Goal: Find specific page/section: Find specific page/section

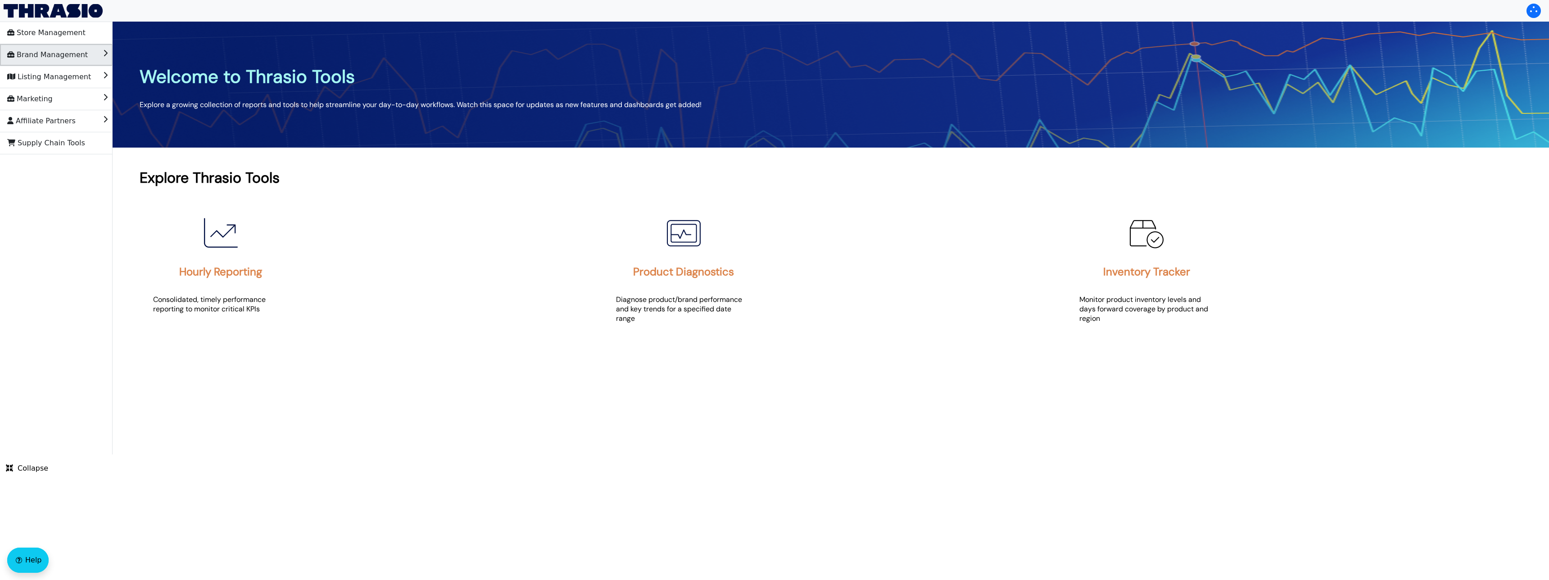
click at [71, 50] on span "Brand Management" at bounding box center [47, 55] width 81 height 14
click at [83, 34] on li "Store Management" at bounding box center [56, 33] width 113 height 22
click at [87, 57] on li "Brand Management" at bounding box center [56, 55] width 113 height 22
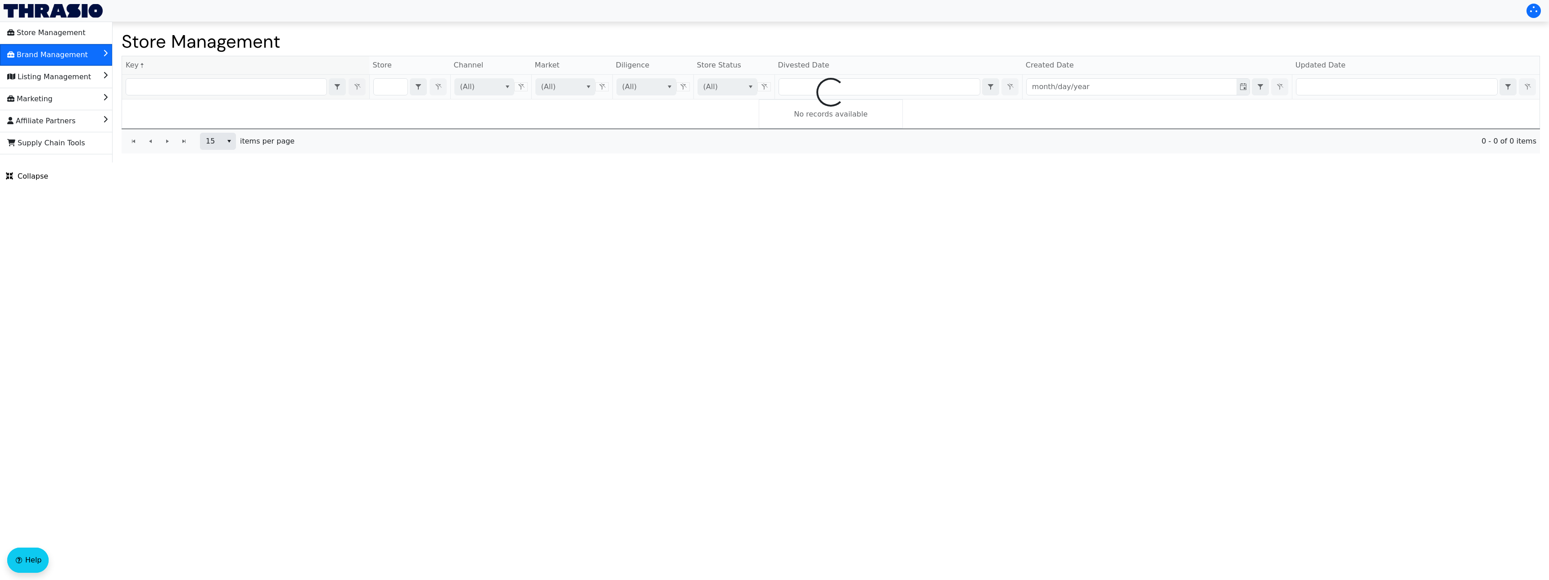
click at [82, 52] on span "Brand Management" at bounding box center [47, 55] width 81 height 14
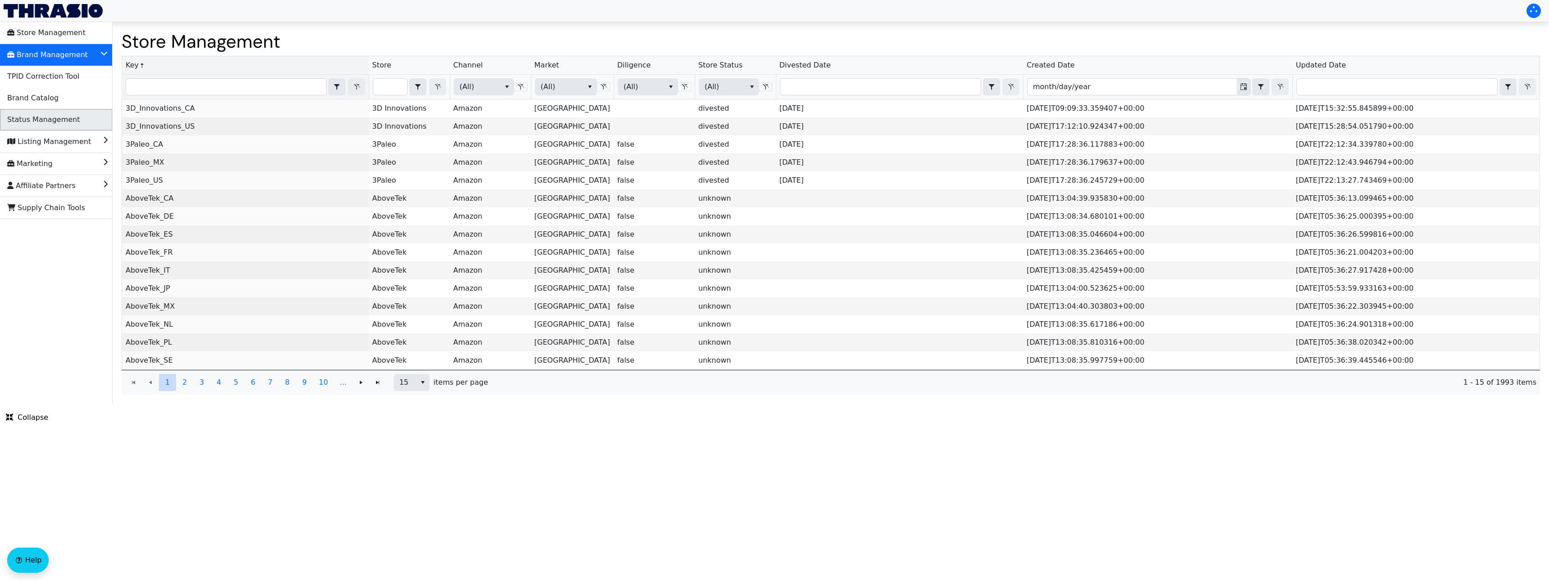
click at [78, 110] on li "Status Management" at bounding box center [56, 120] width 113 height 22
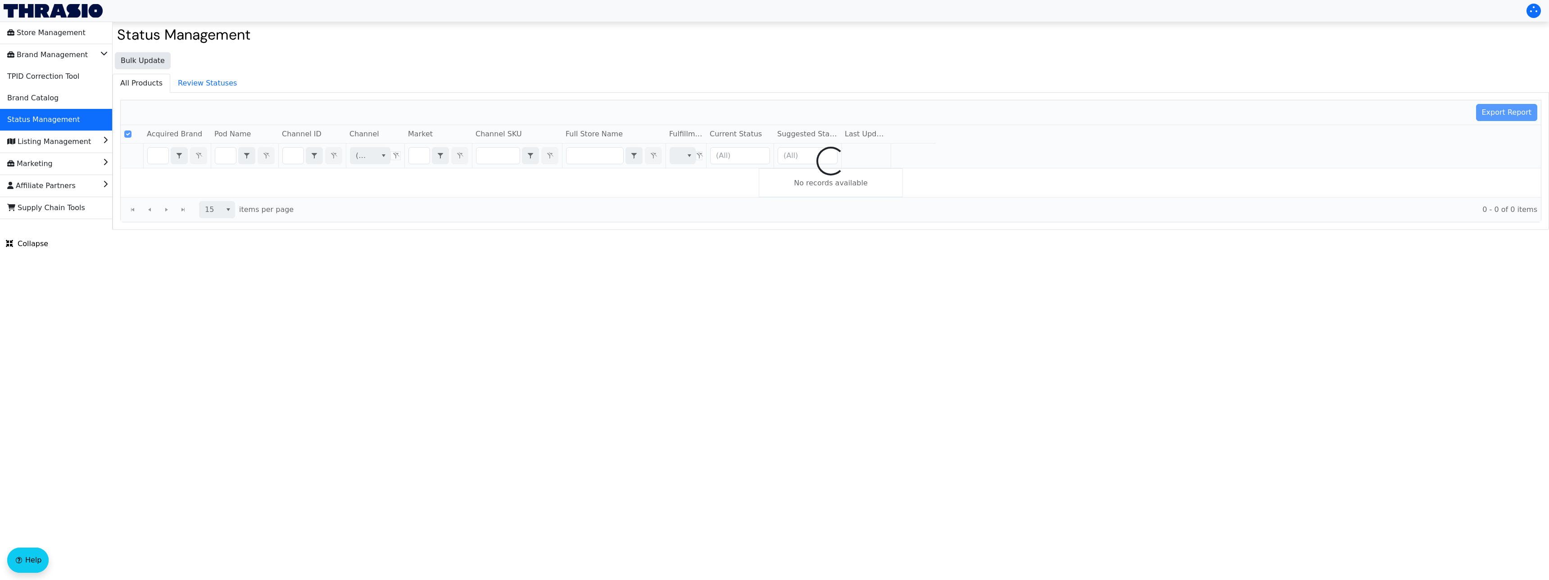
click at [294, 157] on div at bounding box center [831, 161] width 1420 height 122
checkbox input "false"
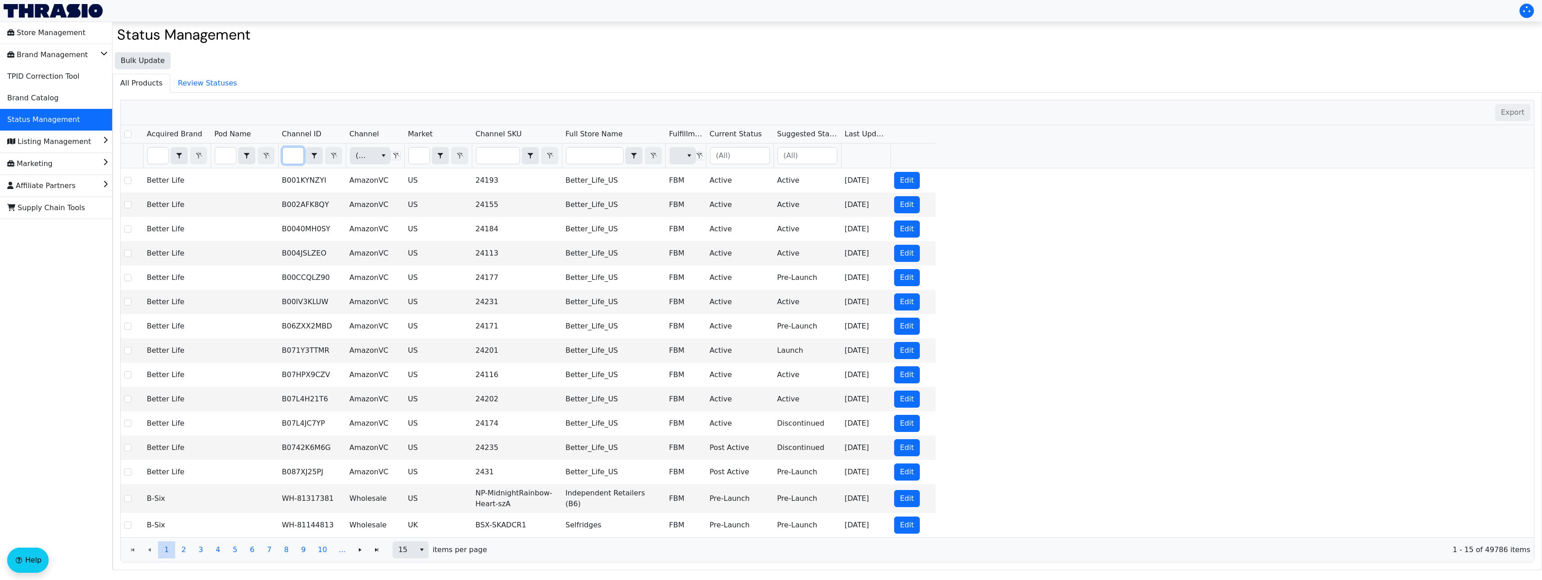
click at [294, 155] on input "Filter" at bounding box center [293, 156] width 21 height 16
type input "B0CCNYCWYK"
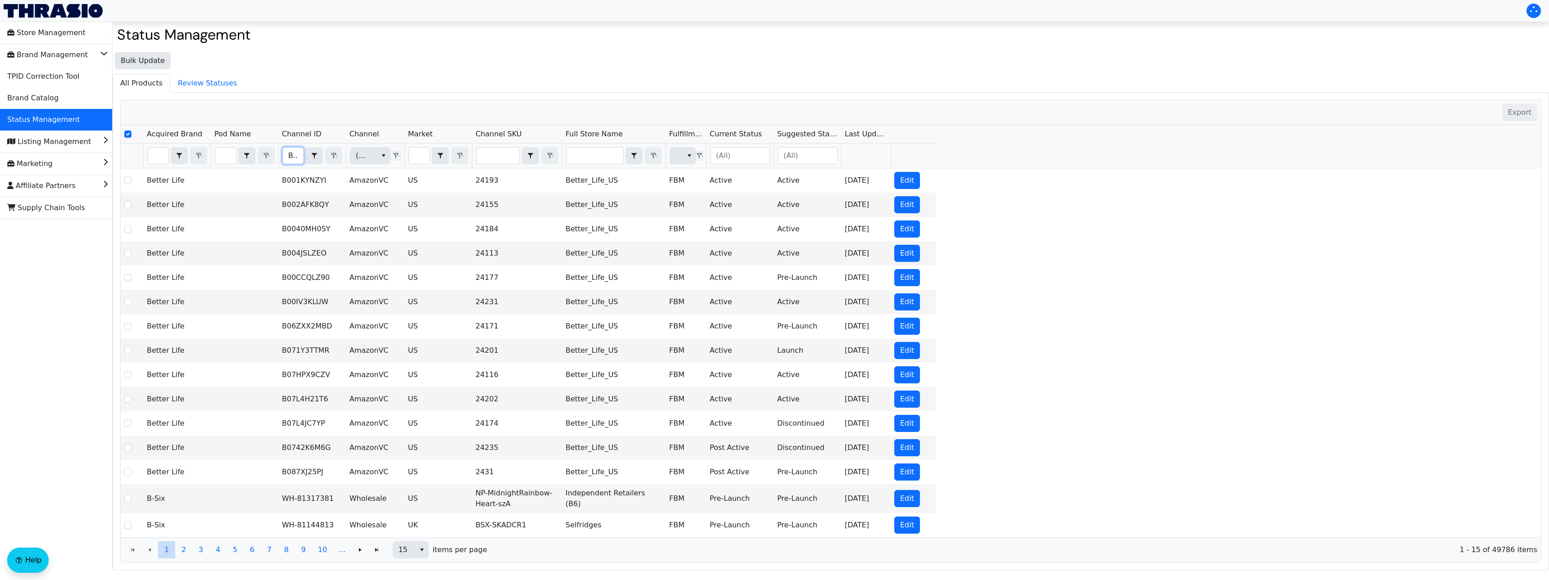
scroll to position [0, 39]
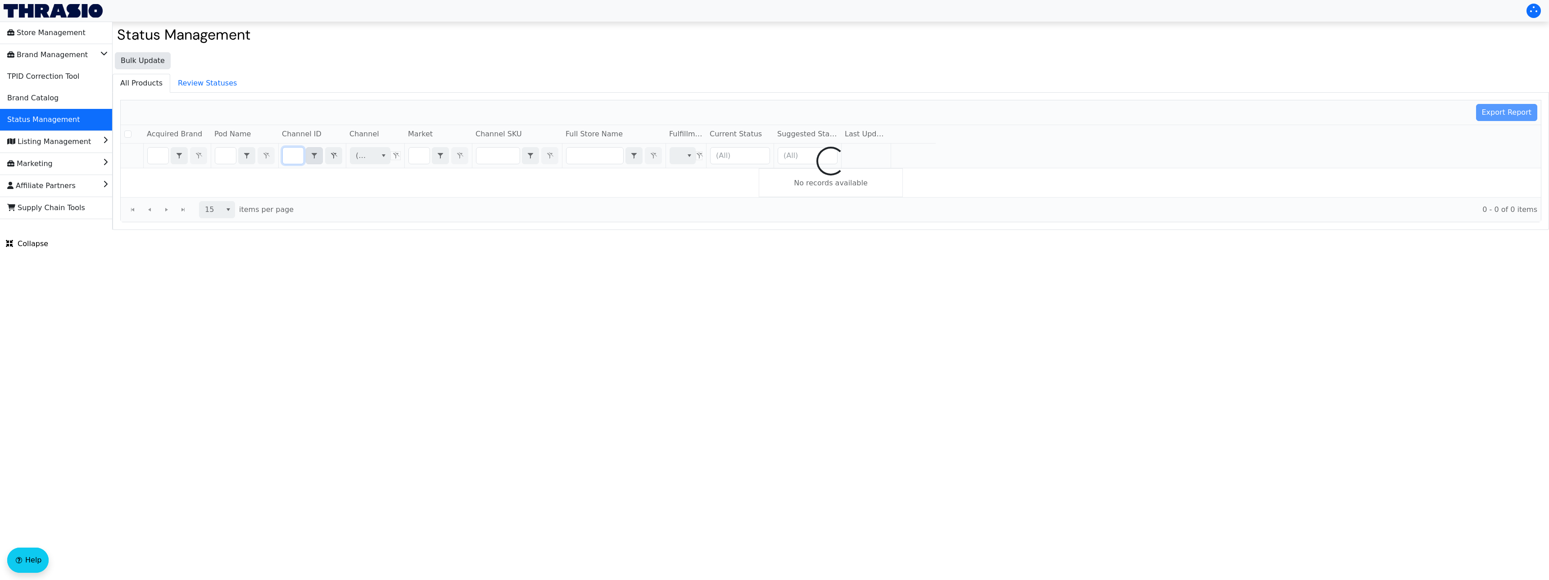
checkbox input "false"
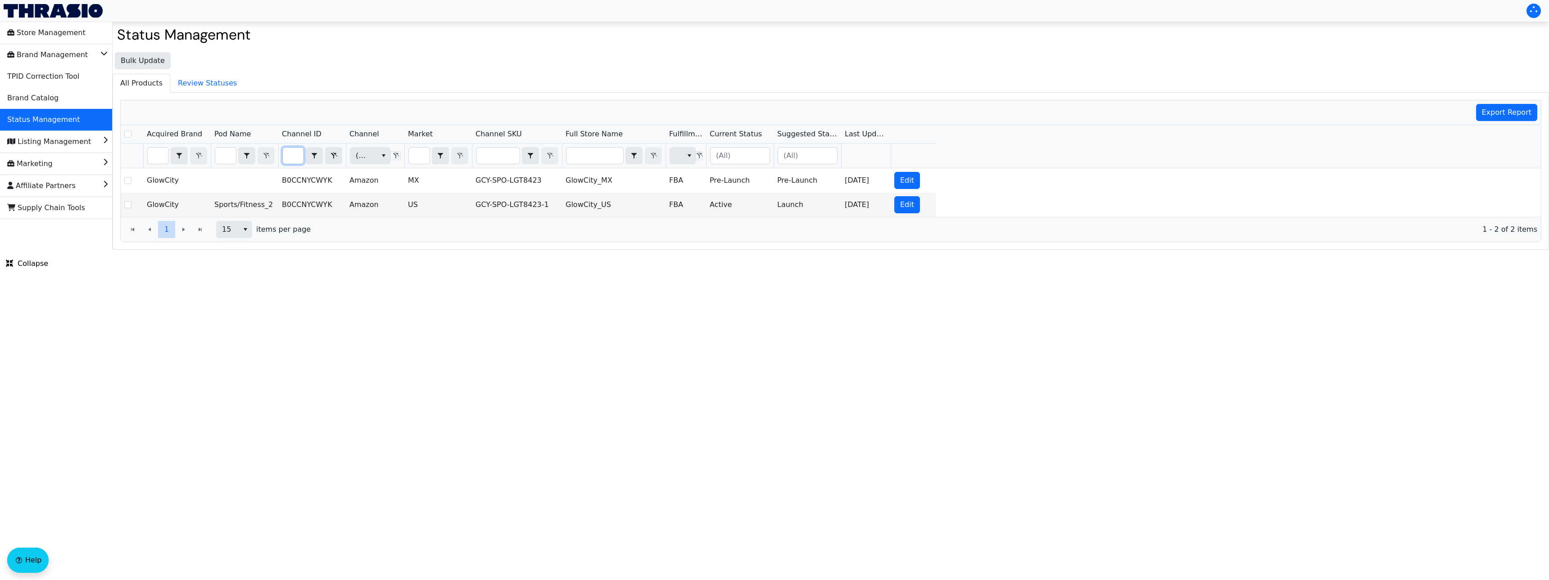
type input "B0CCNYCWYK"
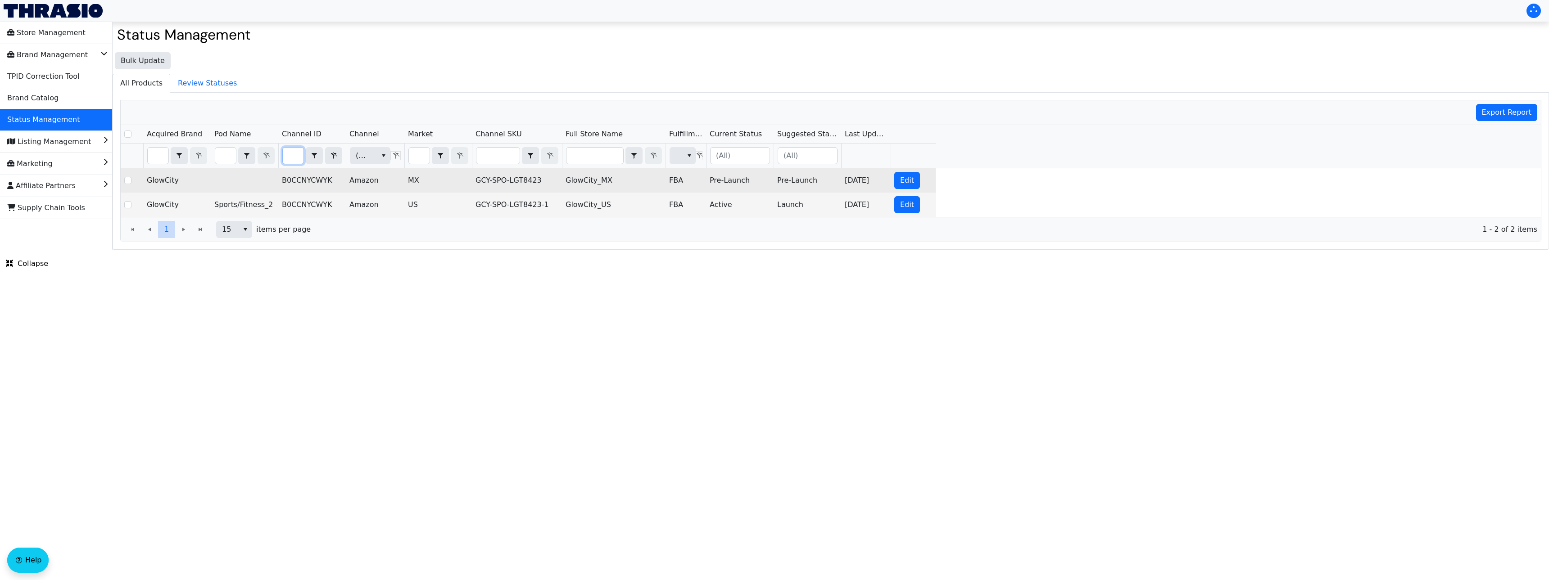
drag, startPoint x: 288, startPoint y: 155, endPoint x: 380, endPoint y: 170, distance: 93.9
click at [380, 170] on div "Acquired Brand Pod Name Channel ID Channel Market Channel SKU Full Store Name F…" at bounding box center [831, 171] width 1420 height 92
